Goal: Information Seeking & Learning: Learn about a topic

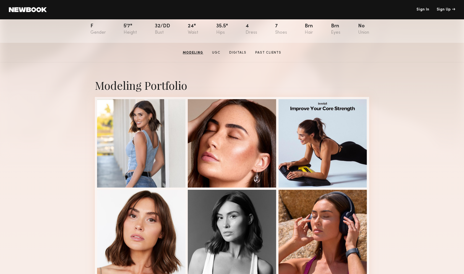
scroll to position [50, 0]
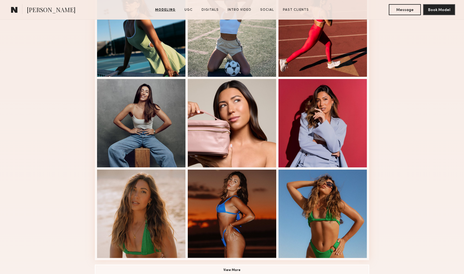
scroll to position [307, 0]
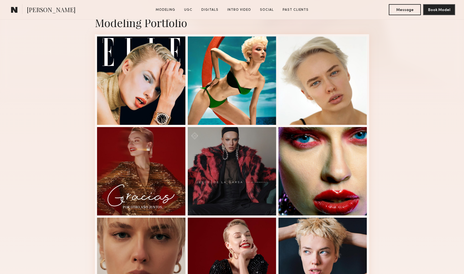
scroll to position [136, 0]
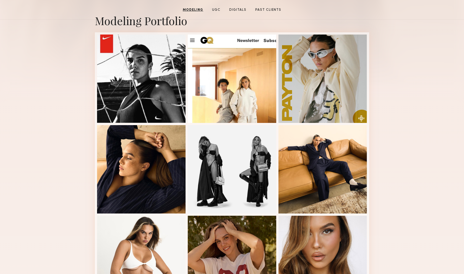
scroll to position [19, 0]
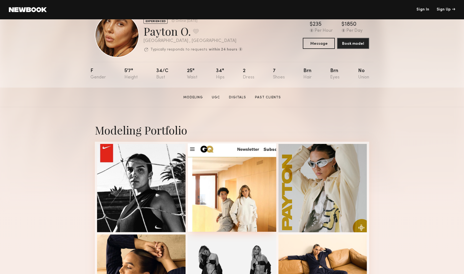
click at [260, 177] on div at bounding box center [232, 188] width 89 height 89
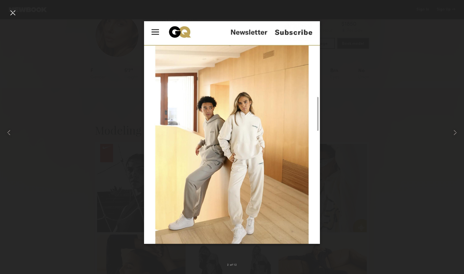
click at [14, 12] on div at bounding box center [12, 12] width 9 height 9
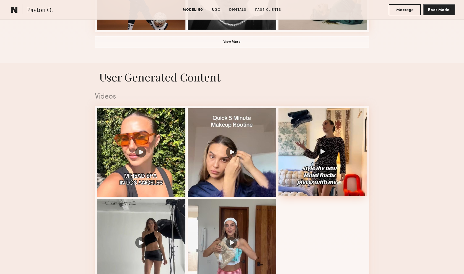
scroll to position [494, 0]
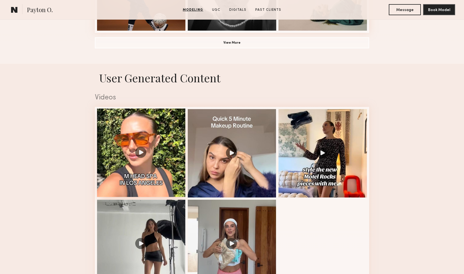
click at [156, 149] on div at bounding box center [141, 153] width 89 height 89
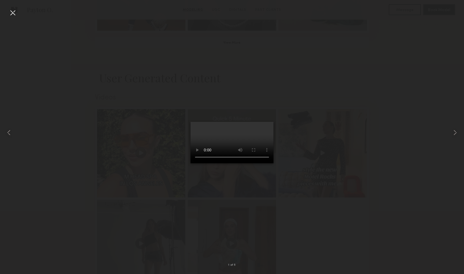
click at [350, 176] on div at bounding box center [232, 133] width 464 height 248
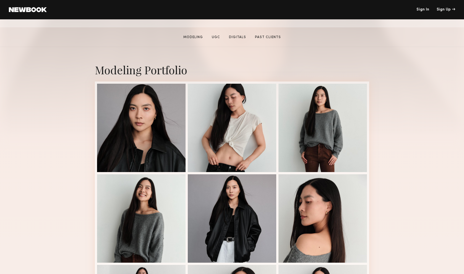
scroll to position [85, 0]
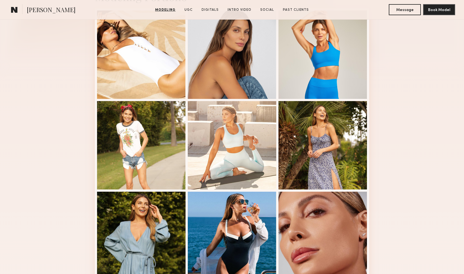
scroll to position [130, 0]
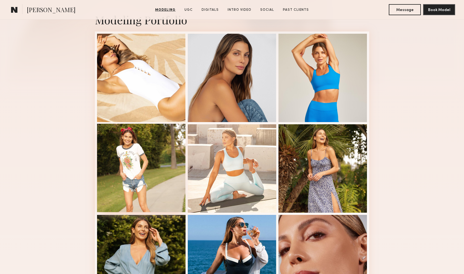
click at [150, 140] on div at bounding box center [141, 168] width 89 height 89
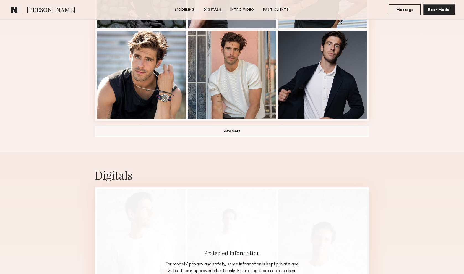
scroll to position [263, 0]
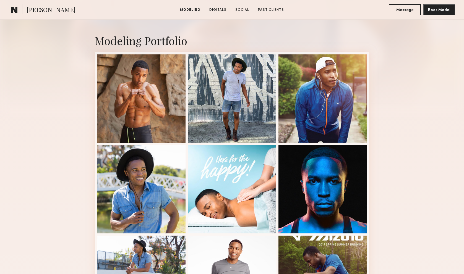
scroll to position [110, 0]
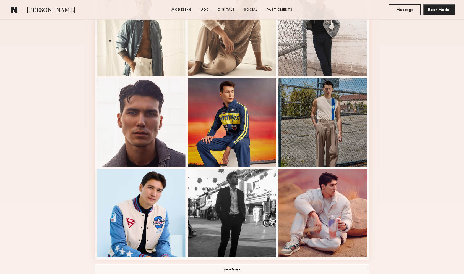
scroll to position [270, 0]
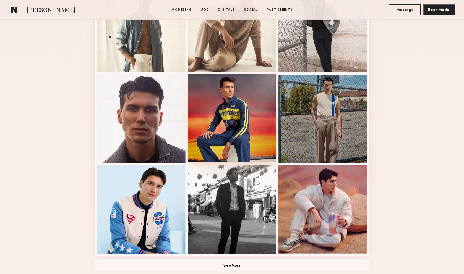
click at [254, 95] on div at bounding box center [232, 118] width 89 height 89
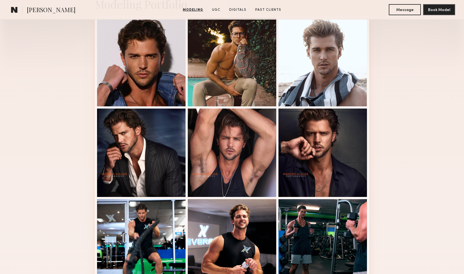
scroll to position [65, 0]
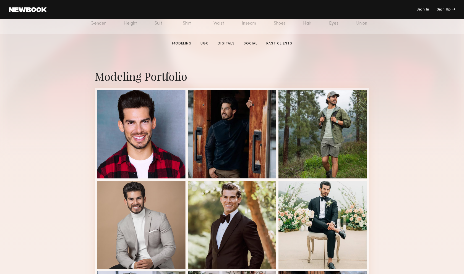
scroll to position [141, 0]
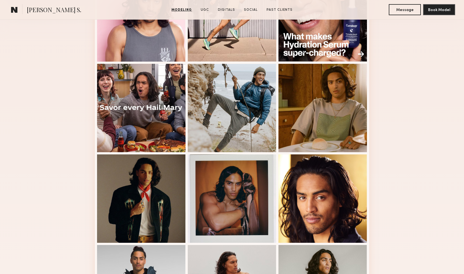
scroll to position [195, 0]
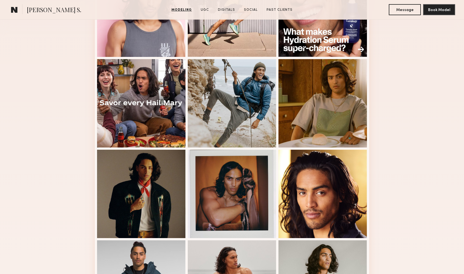
click at [367, 127] on nb-model-profile-images-feed at bounding box center [232, 148] width 274 height 365
click at [365, 127] on div at bounding box center [323, 103] width 89 height 89
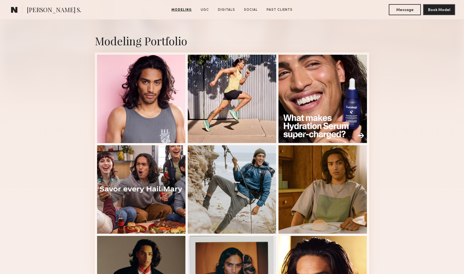
scroll to position [109, 0]
